Goal: Information Seeking & Learning: Check status

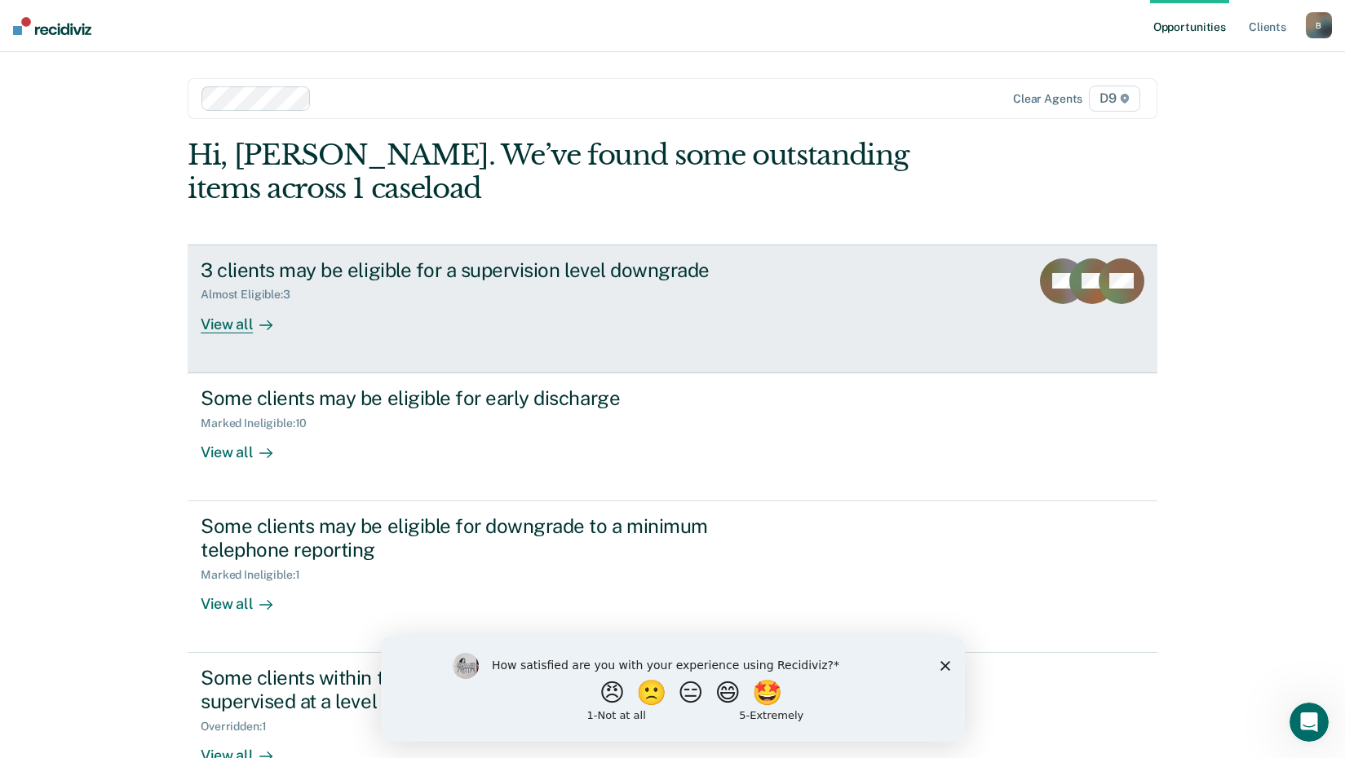
click at [250, 334] on link "3 clients may be eligible for a supervision level downgrade Almost Eligible : 3…" at bounding box center [672, 309] width 969 height 129
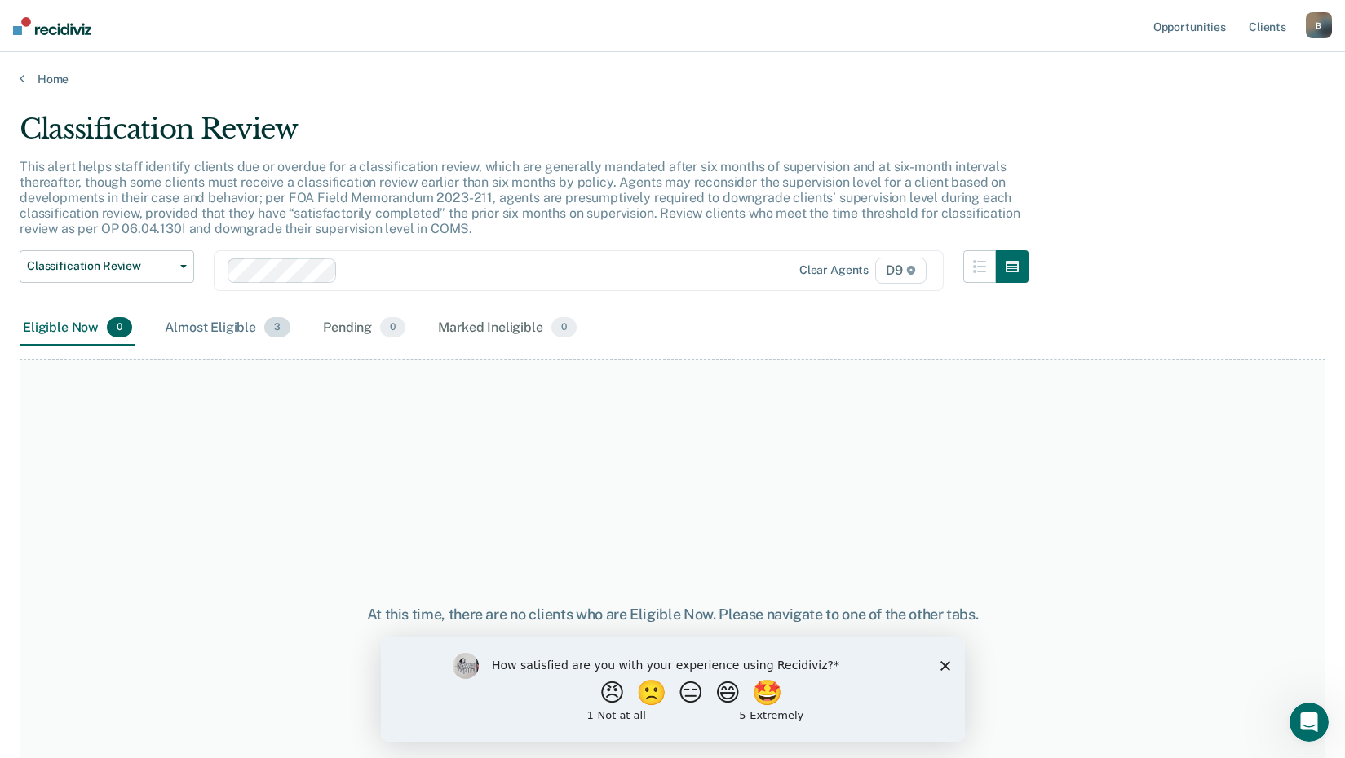
click at [192, 333] on div "Almost Eligible 3" at bounding box center [227, 329] width 132 height 36
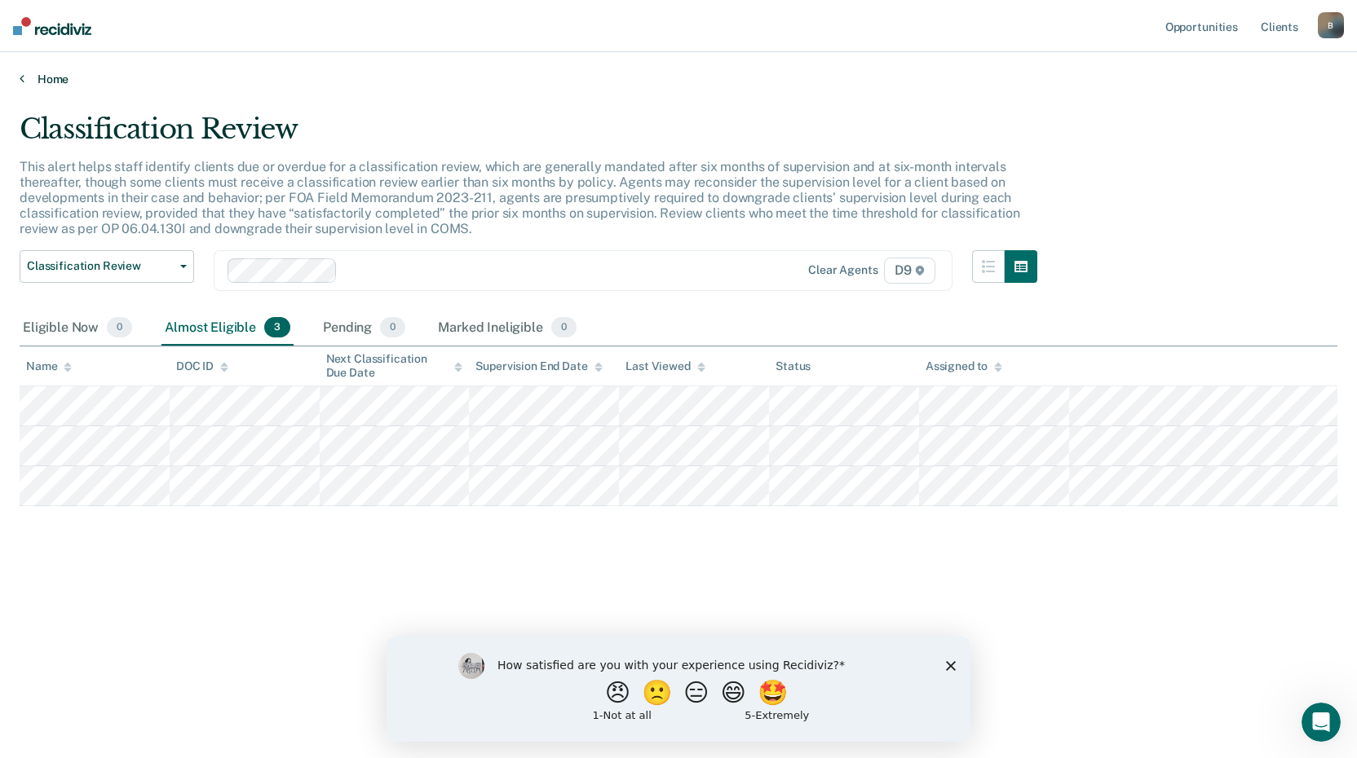
click at [30, 85] on link "Home" at bounding box center [679, 79] width 1318 height 15
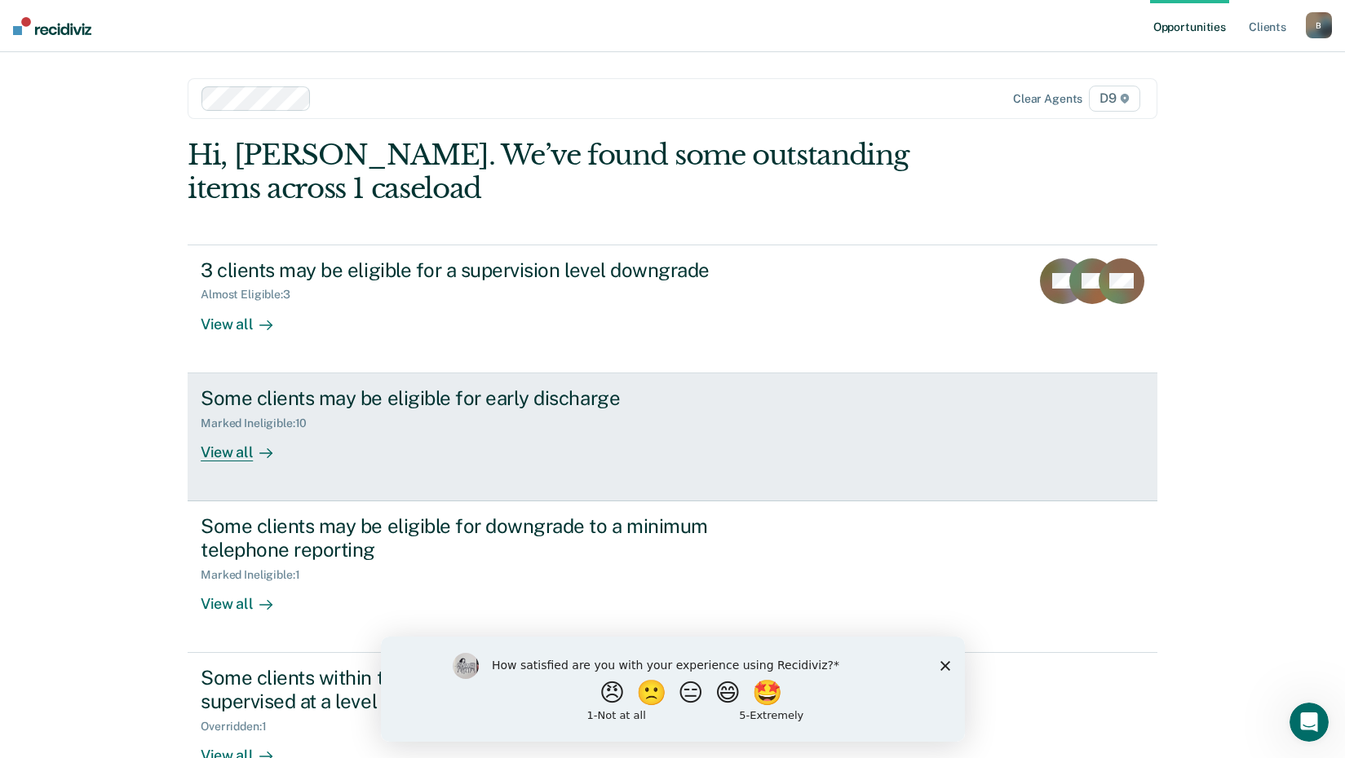
click at [253, 460] on div at bounding box center [263, 452] width 20 height 19
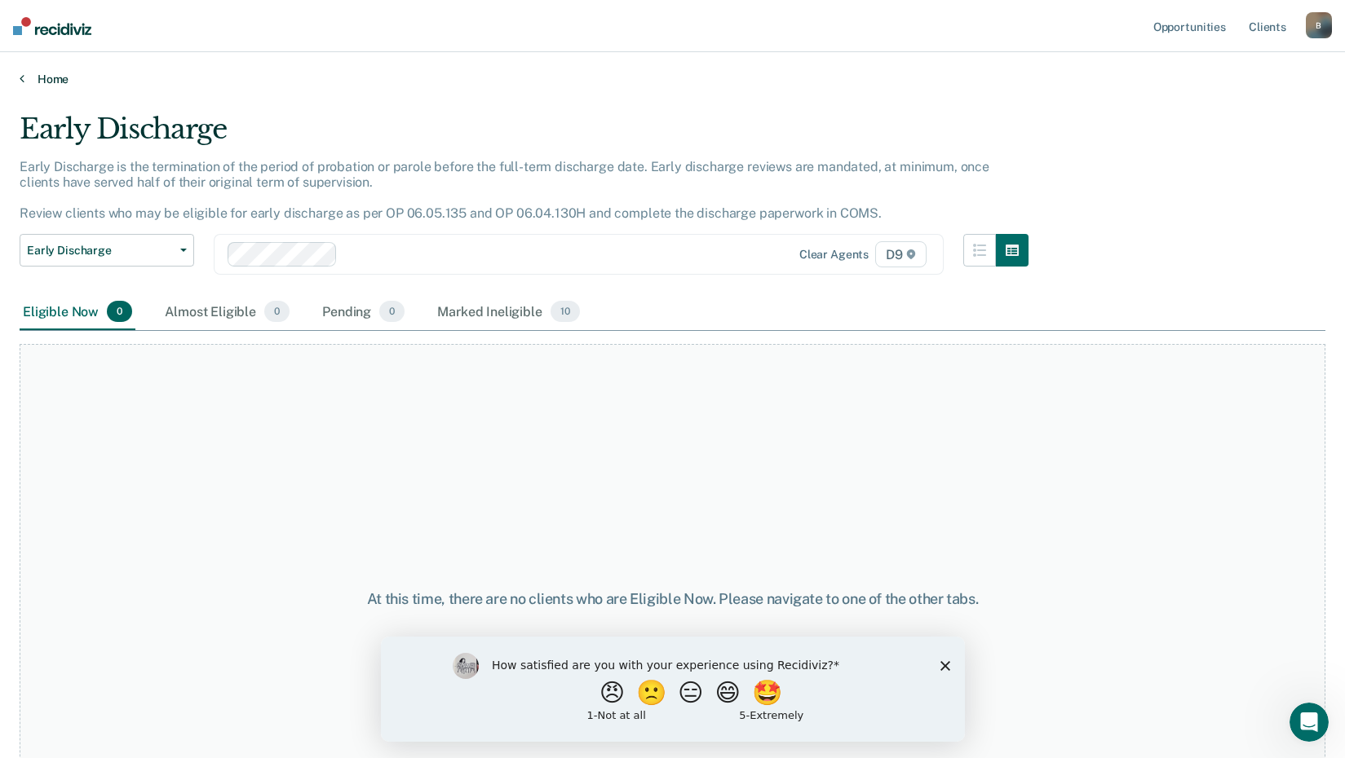
click at [29, 86] on link "Home" at bounding box center [672, 79] width 1305 height 15
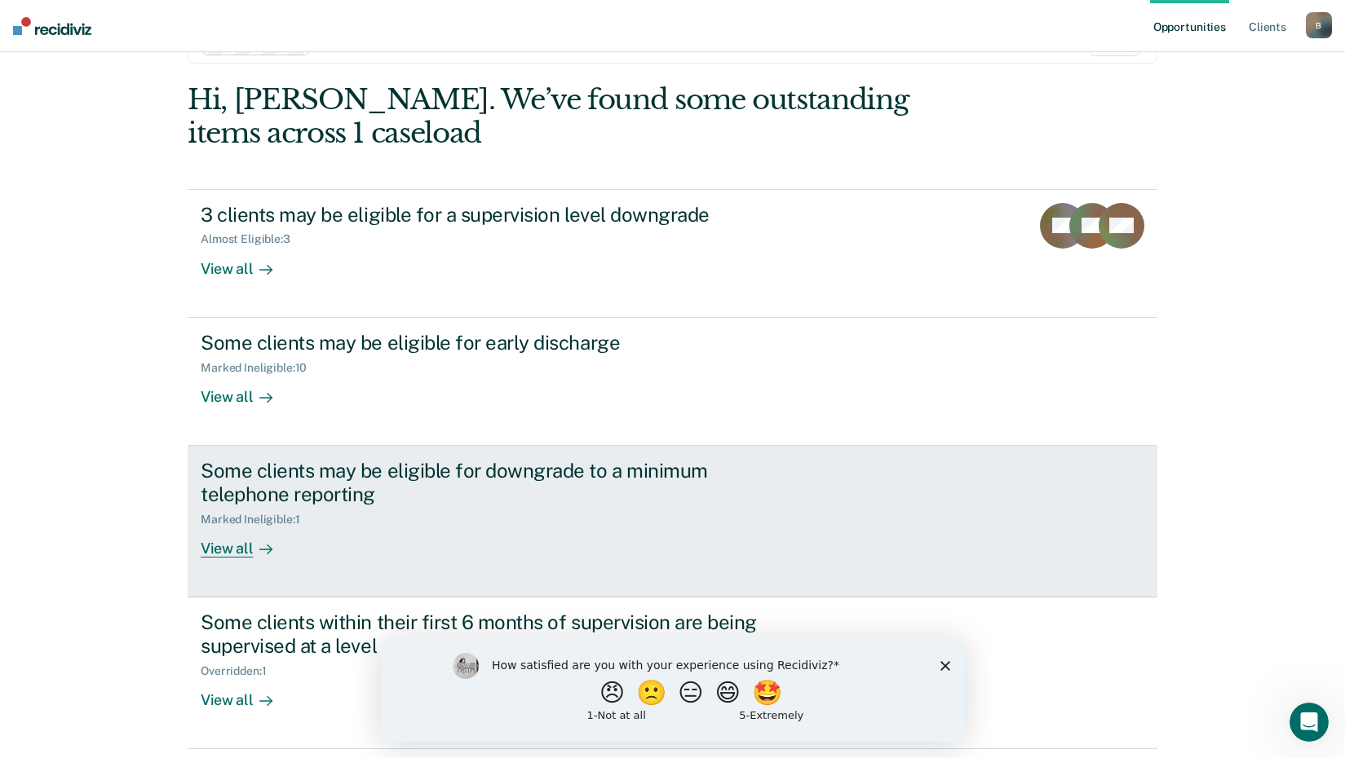
scroll to position [82, 0]
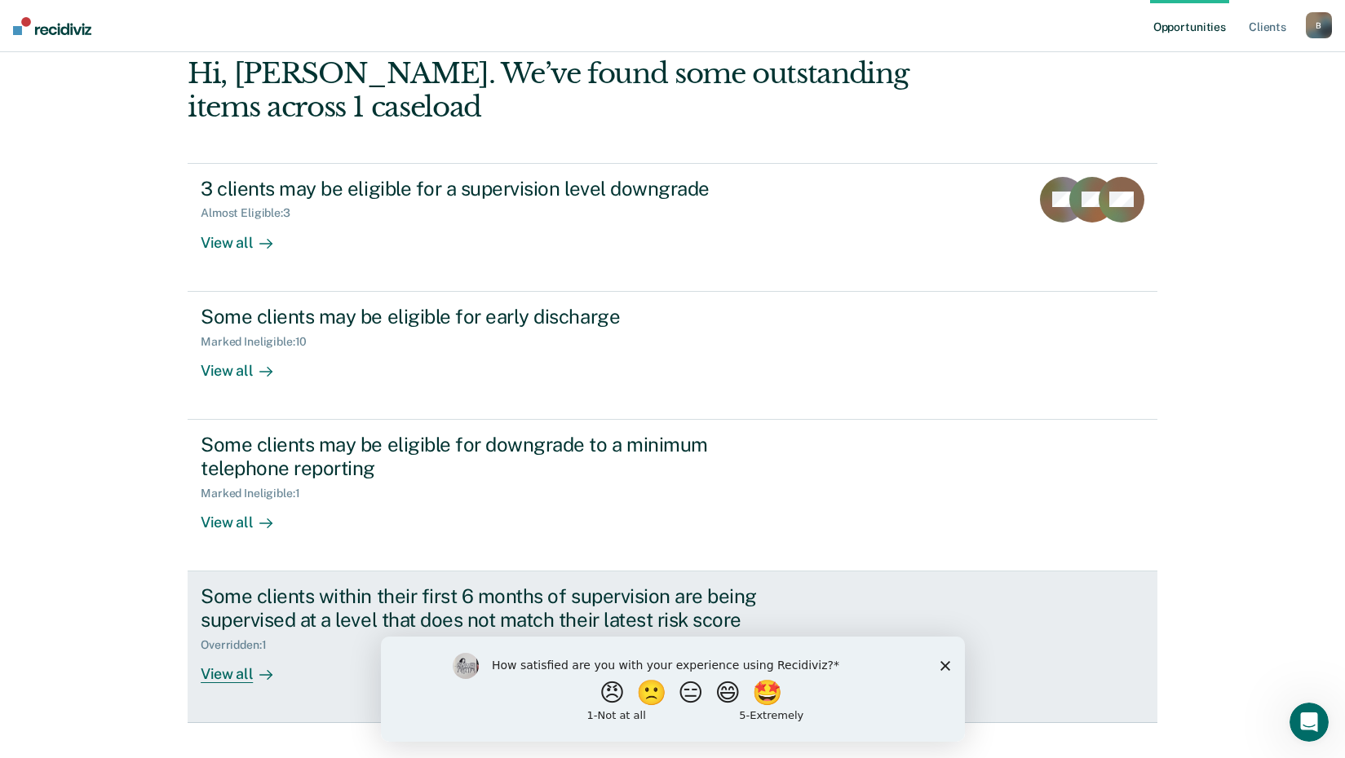
click at [253, 679] on div at bounding box center [263, 674] width 20 height 19
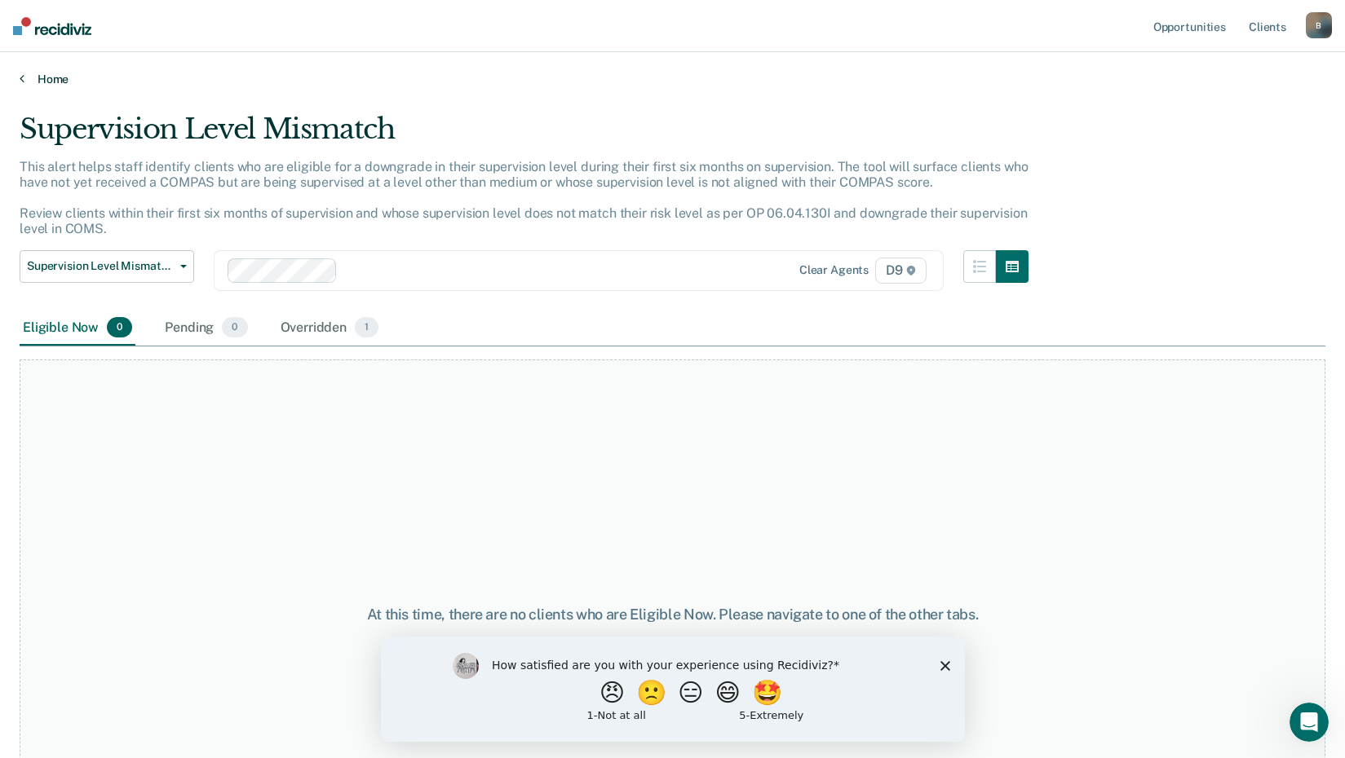
click at [40, 84] on link "Home" at bounding box center [672, 79] width 1305 height 15
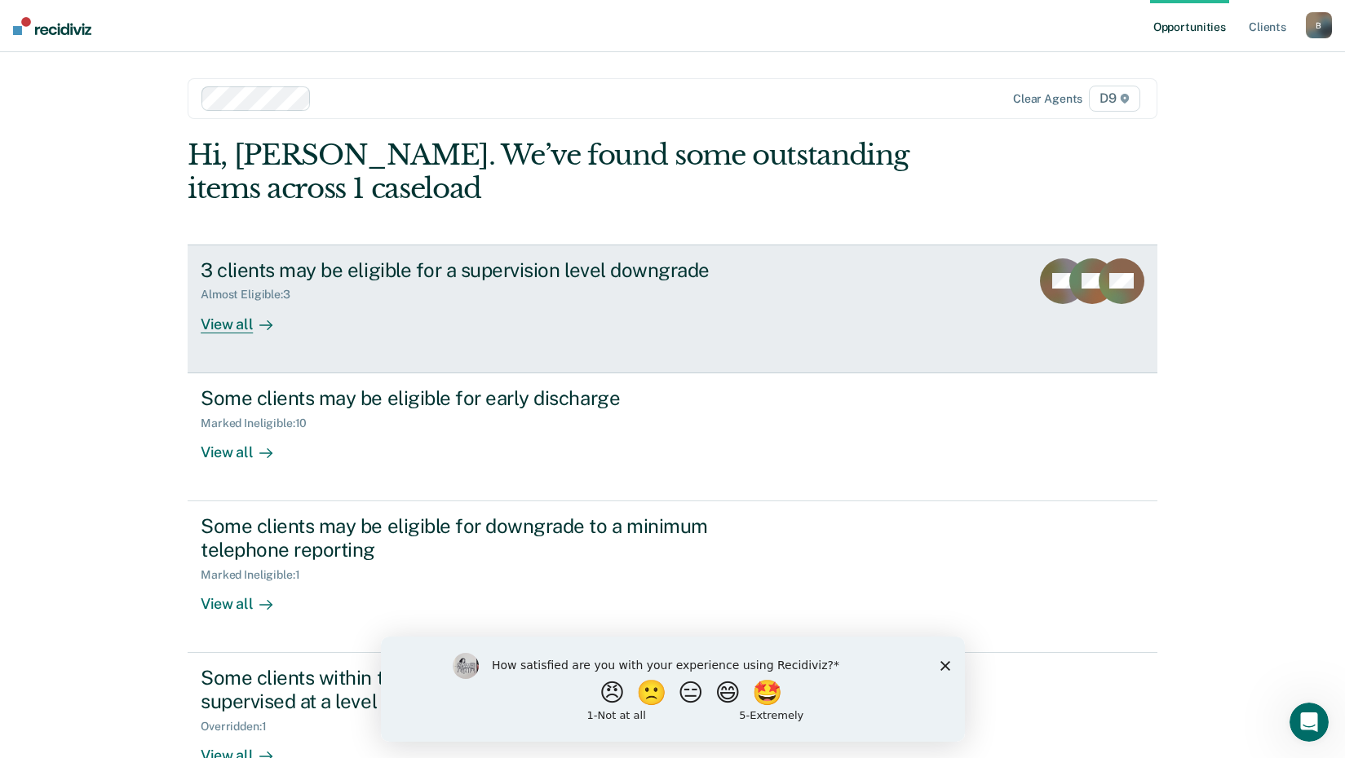
click at [232, 325] on div "View all" at bounding box center [246, 318] width 91 height 32
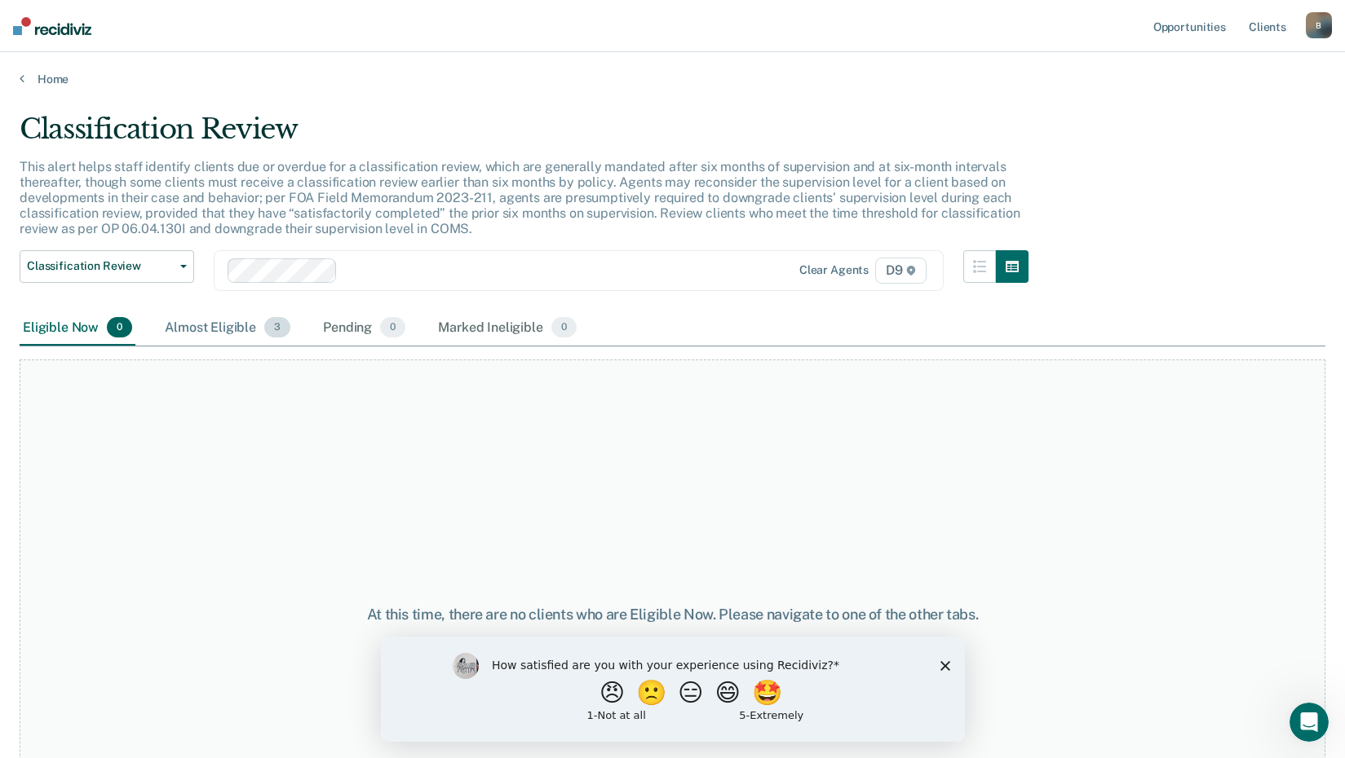
click at [231, 325] on div "Almost Eligible 3" at bounding box center [227, 329] width 132 height 36
